Goal: Navigation & Orientation: Find specific page/section

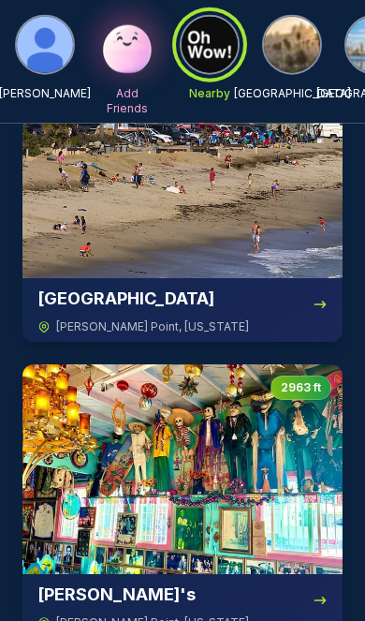
scroll to position [214, 0]
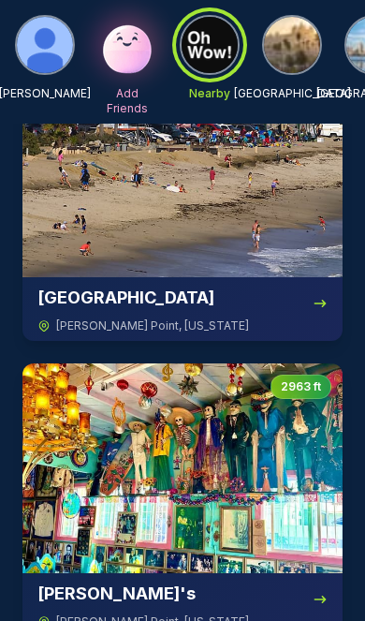
click at [193, 437] on img at bounding box center [182, 469] width 320 height 210
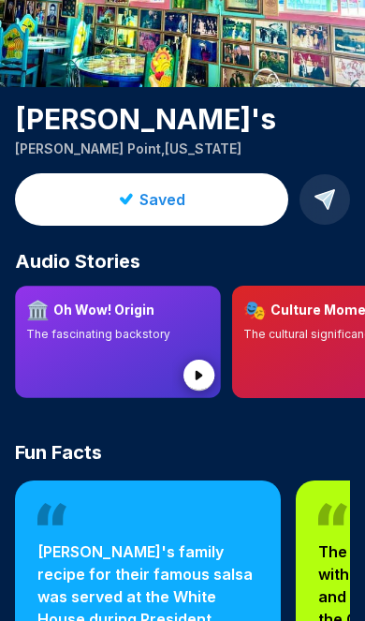
scroll to position [253, 0]
click at [199, 371] on icon at bounding box center [199, 375] width 7 height 9
click at [211, 377] on circle at bounding box center [199, 375] width 31 height 31
click at [206, 364] on circle at bounding box center [199, 375] width 31 height 31
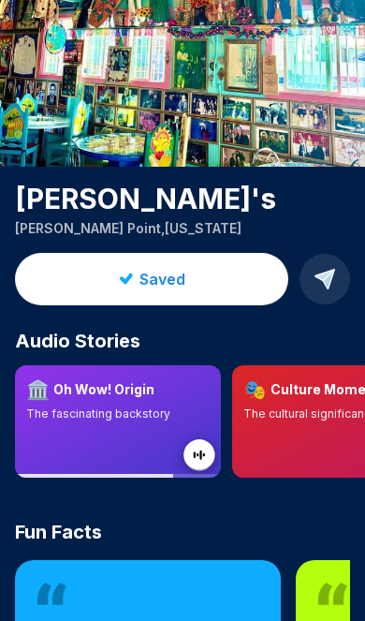
scroll to position [0, 0]
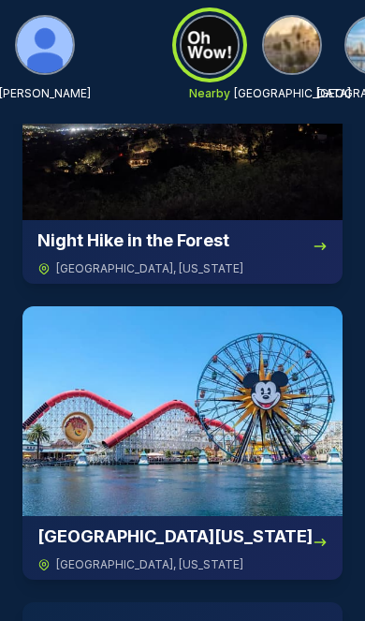
scroll to position [279, 0]
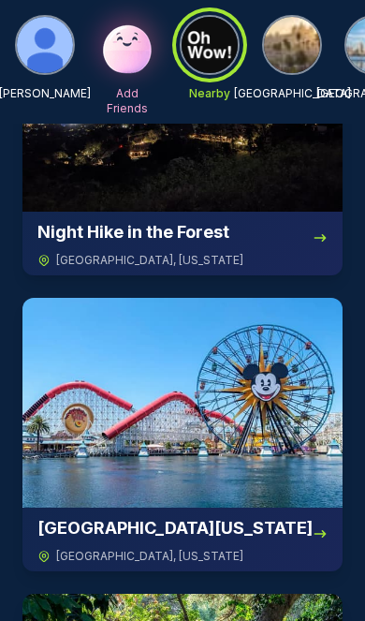
click at [223, 388] on img at bounding box center [182, 403] width 320 height 210
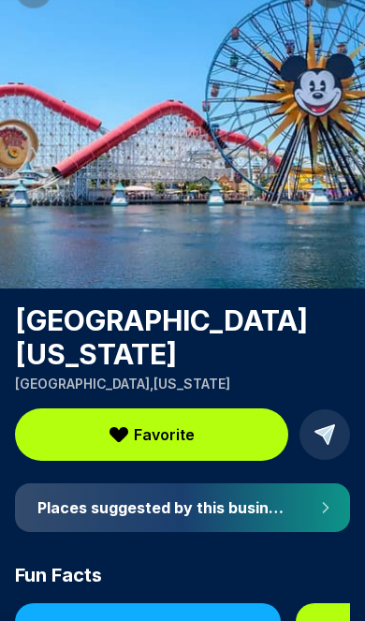
scroll to position [52, 0]
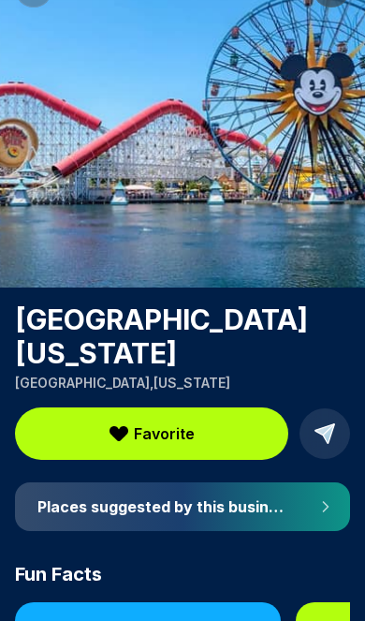
click at [178, 512] on h4 "Places suggested by this business" at bounding box center [161, 506] width 249 height 19
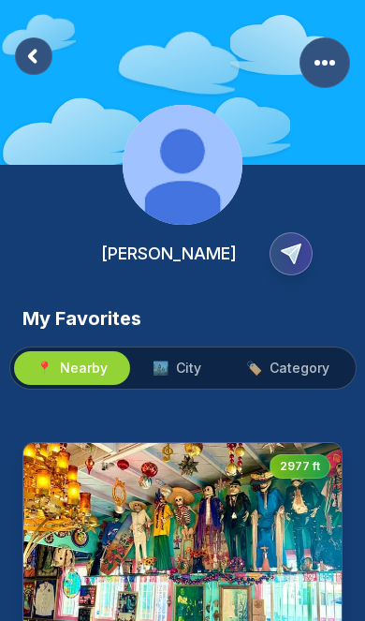
click at [192, 359] on span "City" at bounding box center [188, 368] width 25 height 19
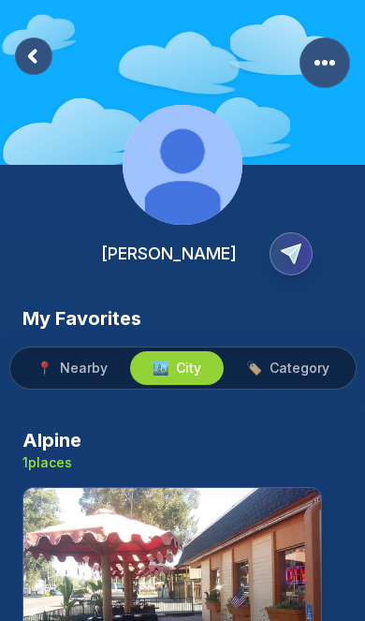
click at [306, 351] on button "🏷️ Category" at bounding box center [288, 368] width 128 height 34
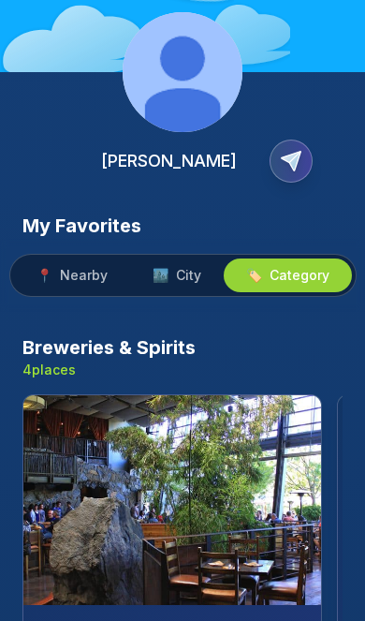
scroll to position [100, 0]
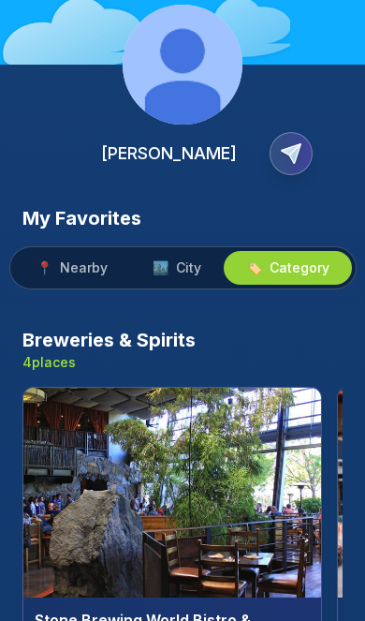
click at [187, 450] on img at bounding box center [172, 493] width 298 height 210
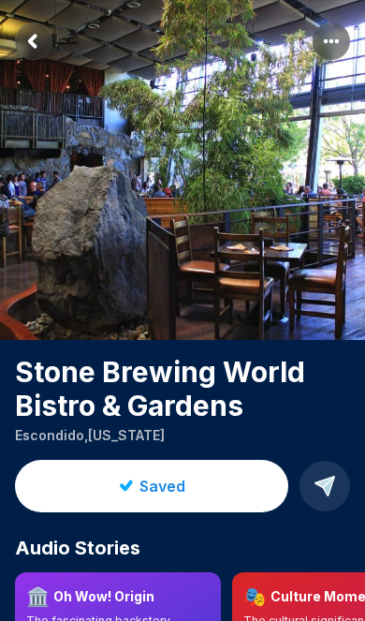
click at [328, 485] on icon at bounding box center [325, 486] width 19 height 19
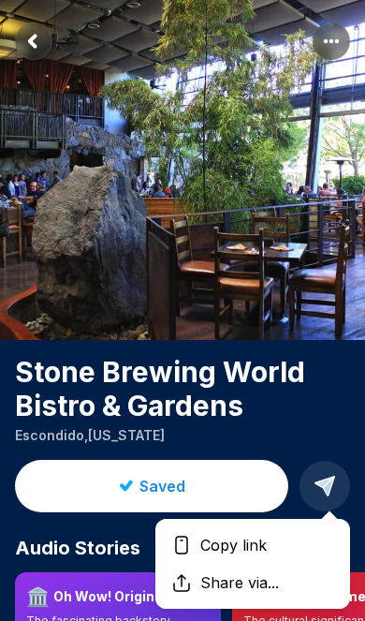
click at [269, 542] on span "Copy link" at bounding box center [234, 545] width 82 height 22
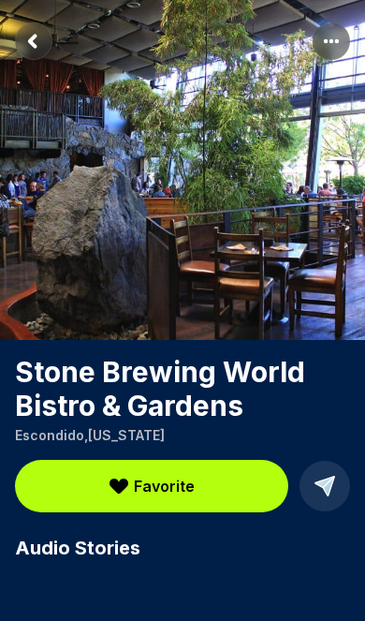
scroll to position [91, 0]
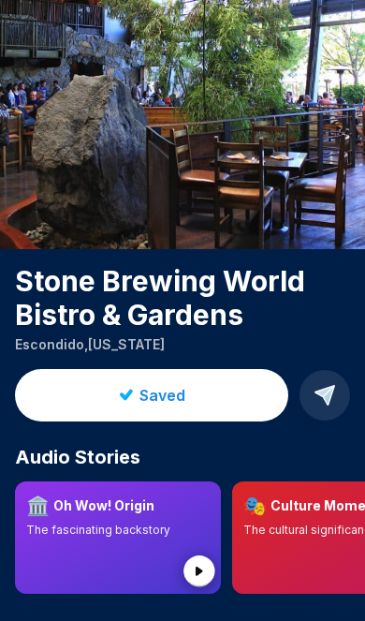
click at [197, 576] on circle at bounding box center [199, 571] width 31 height 31
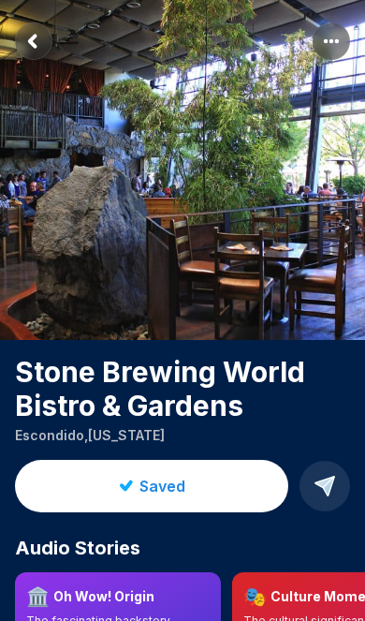
click at [337, 37] on rect "More options" at bounding box center [331, 40] width 37 height 37
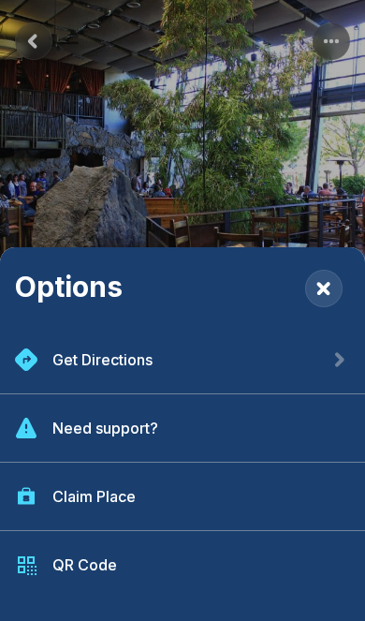
click at [245, 144] on div "Options Get Directions Need support? Claim Place QR Code" at bounding box center [182, 310] width 365 height 621
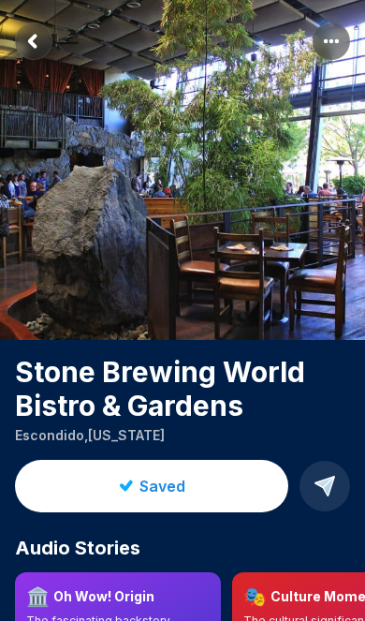
click at [39, 38] on rect "Return to previous page" at bounding box center [33, 40] width 37 height 37
click at [40, 36] on rect "Return to previous page" at bounding box center [33, 40] width 37 height 37
click at [37, 45] on rect "Return to previous page" at bounding box center [33, 40] width 37 height 37
click at [37, 36] on rect "Return to previous page" at bounding box center [33, 40] width 37 height 37
click at [35, 39] on rect "Return to previous page" at bounding box center [33, 40] width 37 height 37
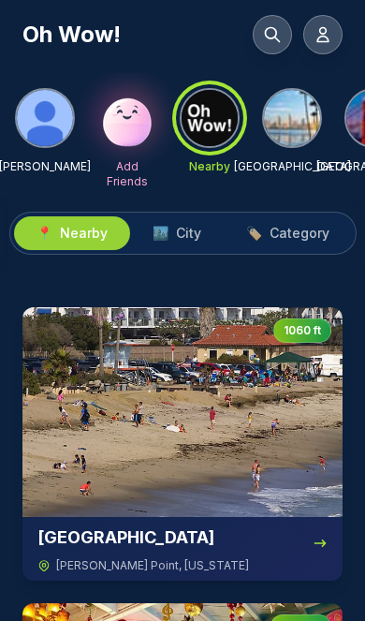
click at [336, 25] on button at bounding box center [323, 34] width 39 height 39
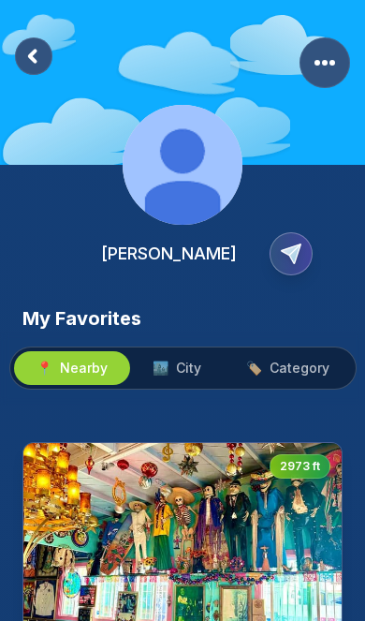
click at [340, 59] on rect "More Options" at bounding box center [325, 62] width 51 height 51
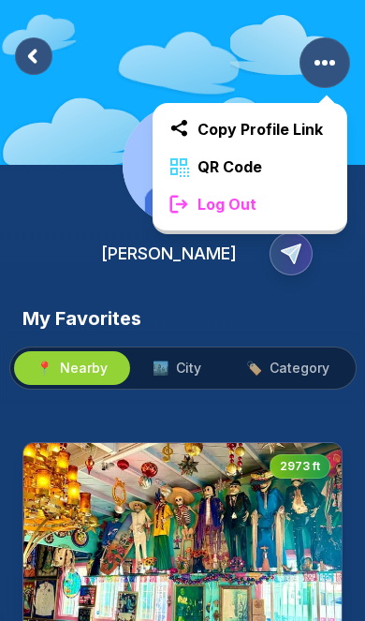
click at [284, 202] on div "Log Out" at bounding box center [250, 204] width 195 height 37
